Goal: Task Accomplishment & Management: Complete application form

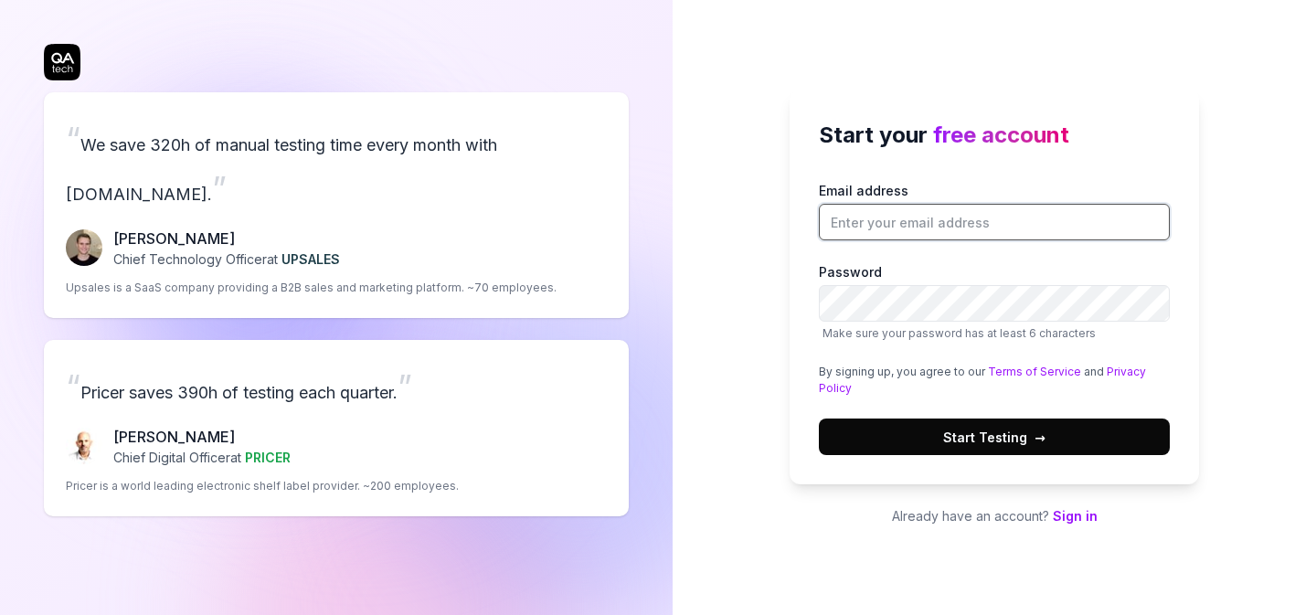
click at [879, 218] on input "Email address" at bounding box center [994, 222] width 351 height 37
type input "[EMAIL_ADDRESS][DOMAIN_NAME]"
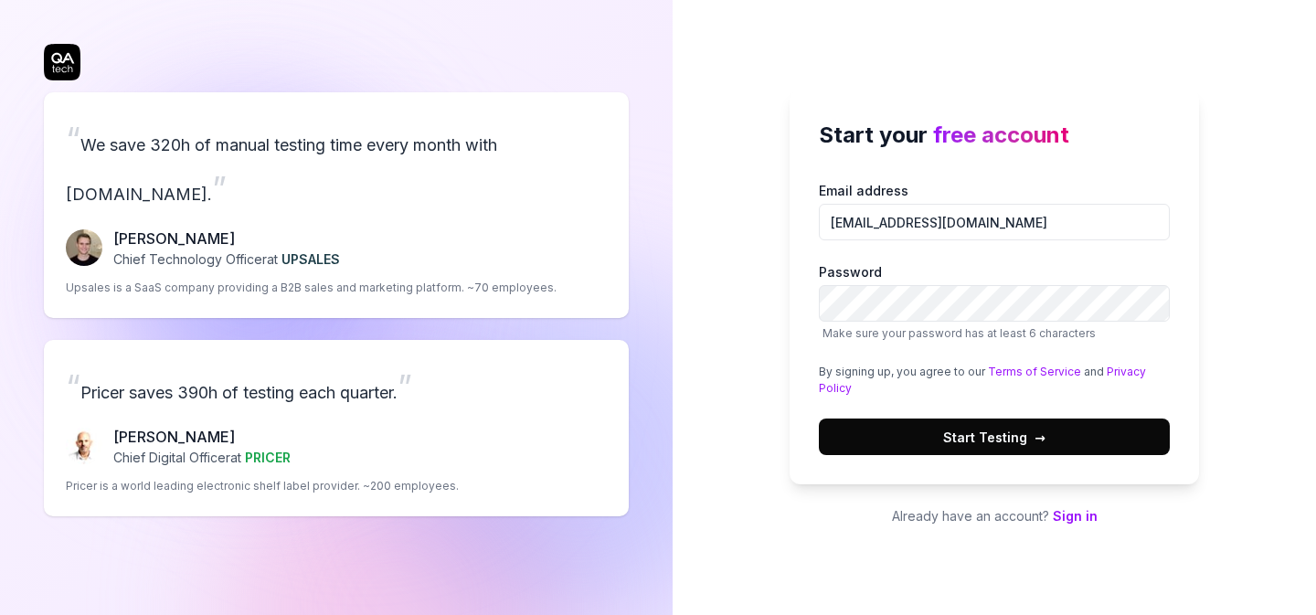
click at [1035, 444] on span "→" at bounding box center [1040, 437] width 11 height 19
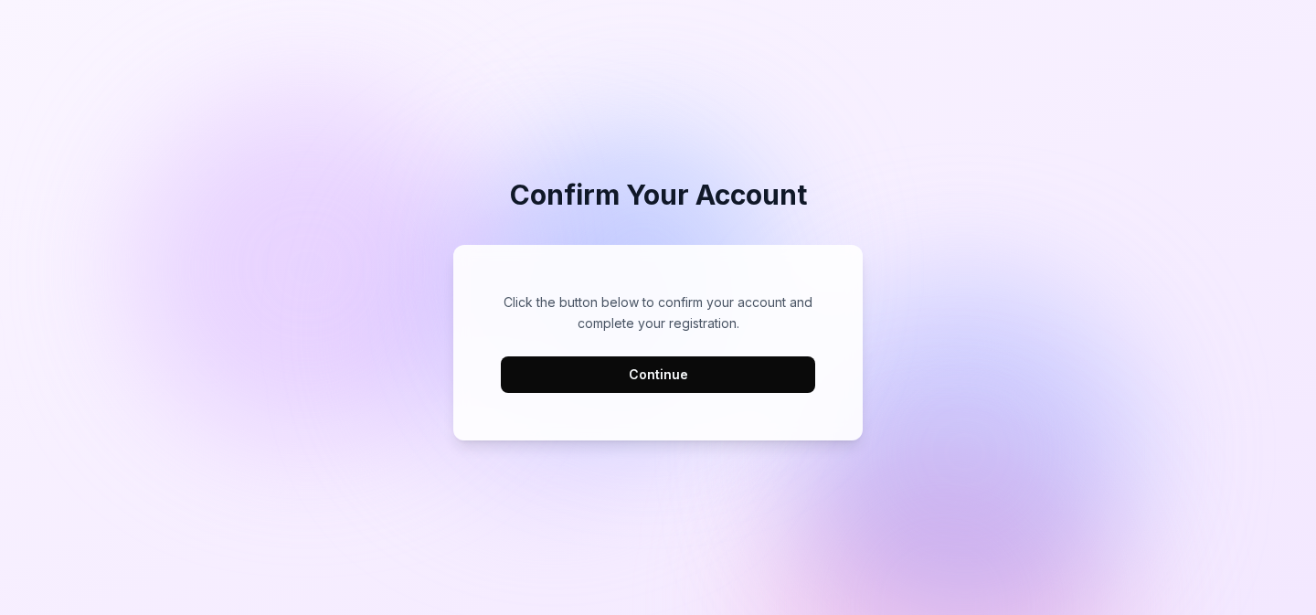
click at [644, 384] on button "Continue" at bounding box center [658, 374] width 314 height 37
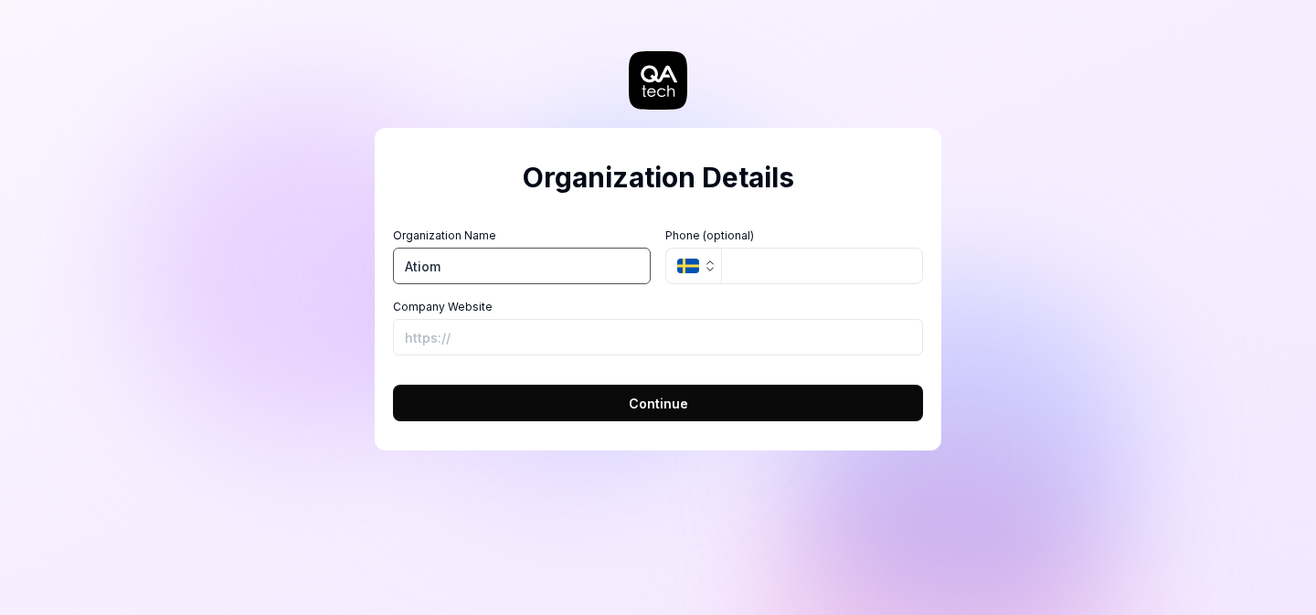
type input "Atiom"
click at [625, 210] on div "Organization Details Organization Name Atiom Organization Logo (Square minimum …" at bounding box center [658, 289] width 567 height 323
click at [688, 260] on icon "button" at bounding box center [688, 266] width 22 height 15
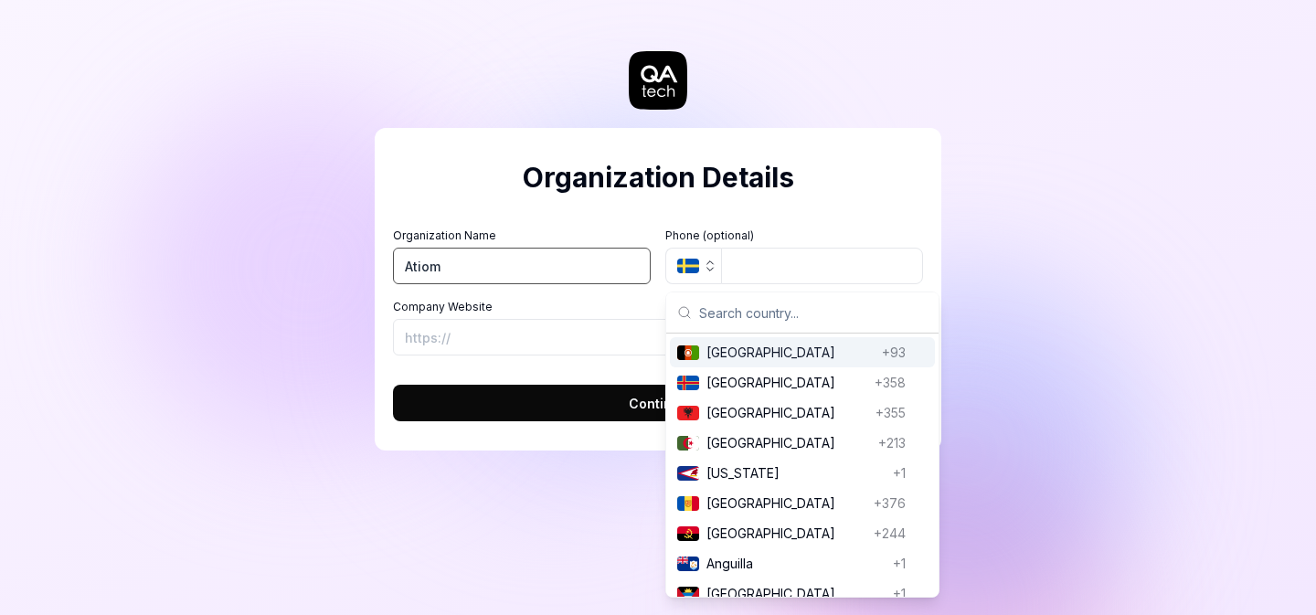
click at [627, 275] on input "Atiom" at bounding box center [522, 266] width 258 height 37
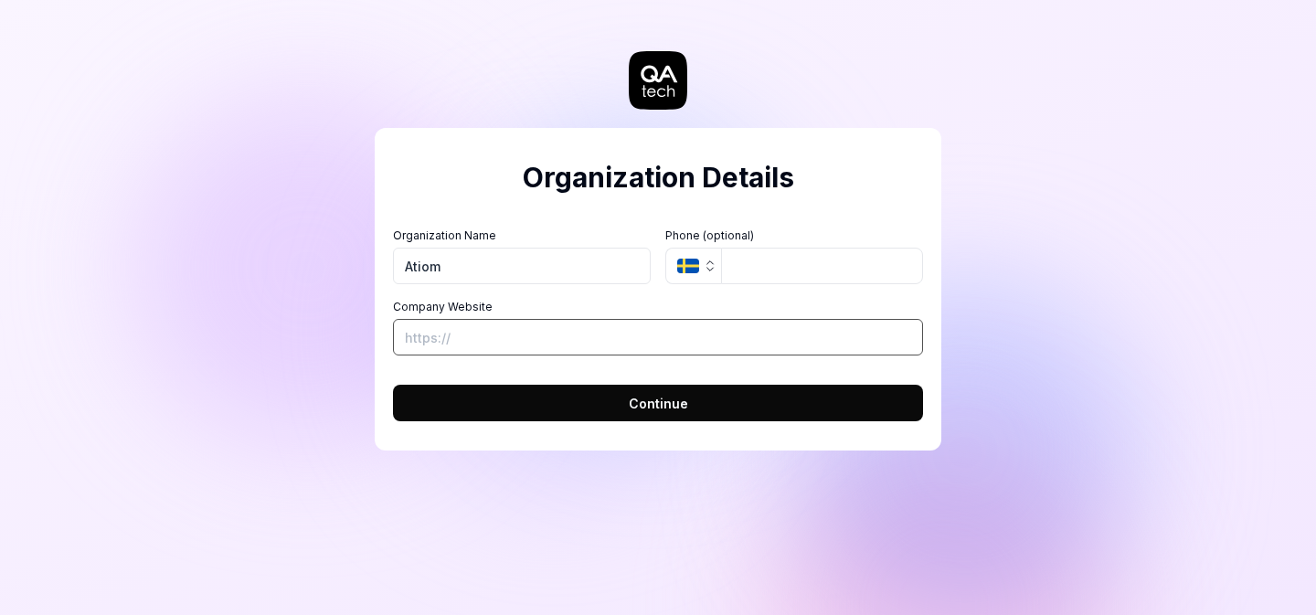
click at [414, 335] on input "Company Website" at bounding box center [658, 337] width 530 height 37
type input "[URL][DOMAIN_NAME]"
click at [668, 402] on span "Continue" at bounding box center [658, 403] width 59 height 19
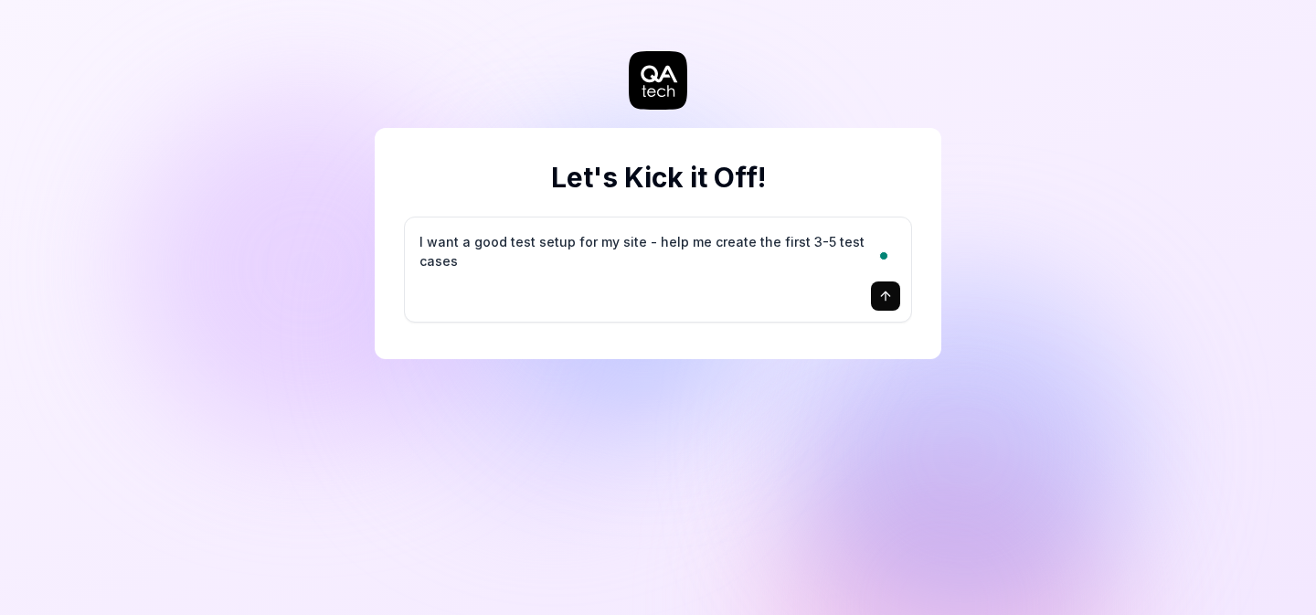
click at [508, 256] on textarea "I want a good test setup for my site - help me create the first 3-5 test cases" at bounding box center [658, 251] width 484 height 46
click at [878, 308] on button "submit" at bounding box center [885, 295] width 29 height 29
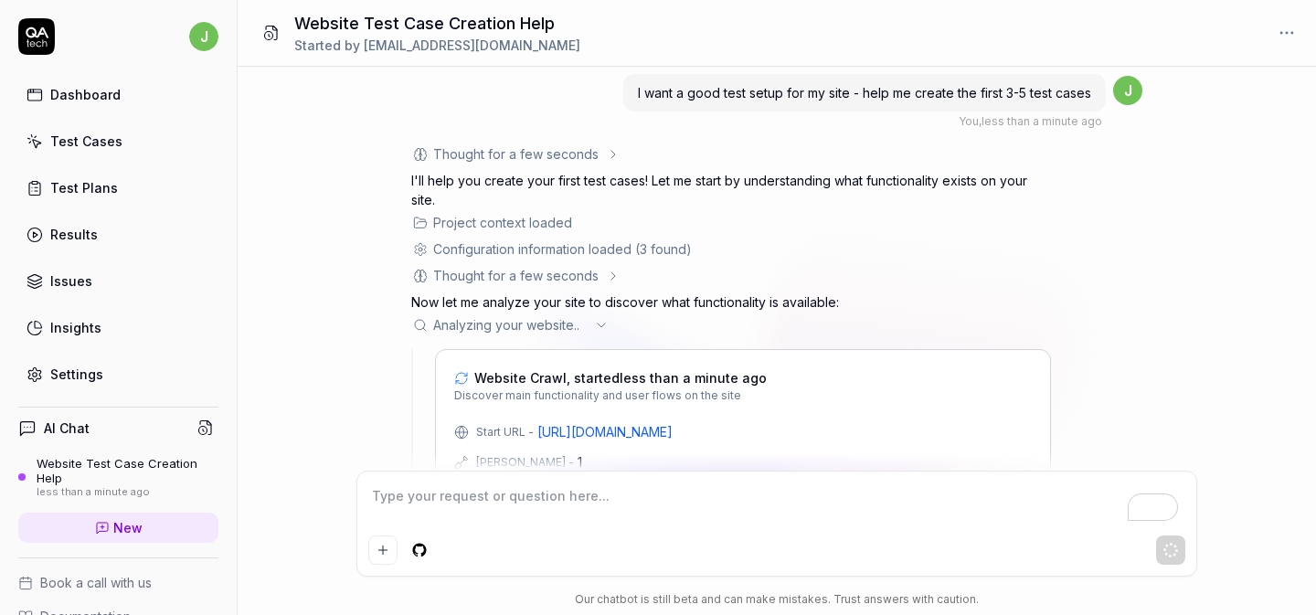
scroll to position [65, 0]
